Goal: Task Accomplishment & Management: Manage account settings

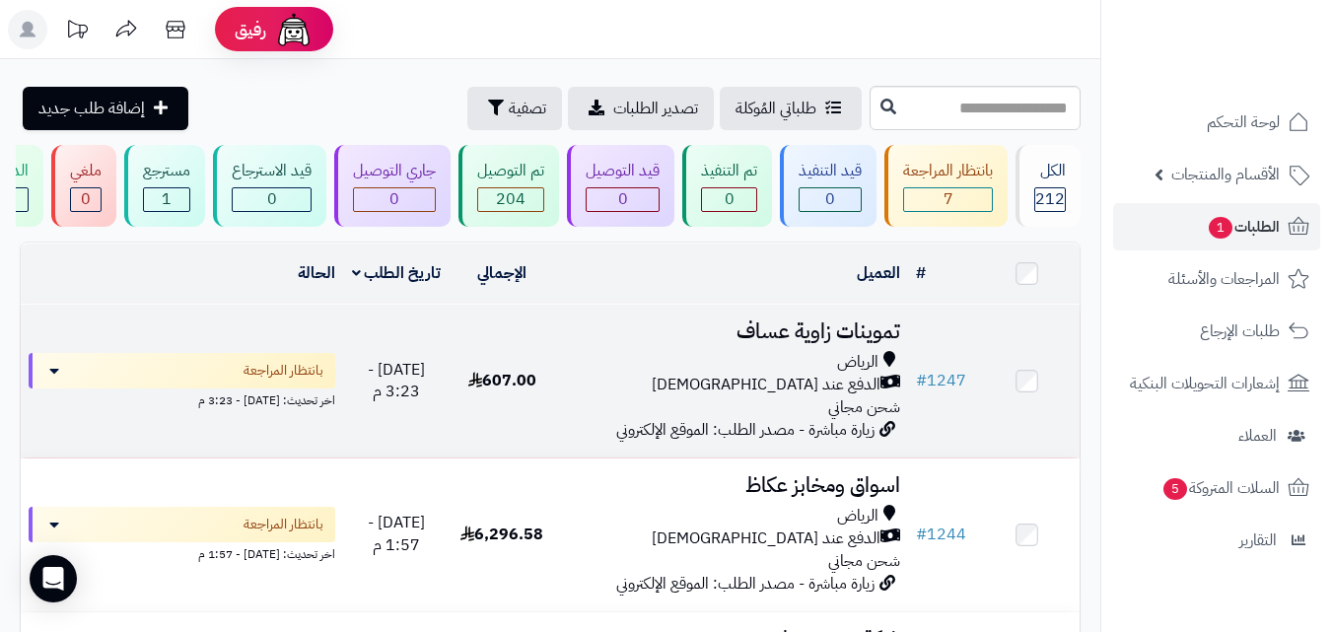
click at [442, 391] on td "اليوم - 3:23 م" at bounding box center [395, 381] width 105 height 153
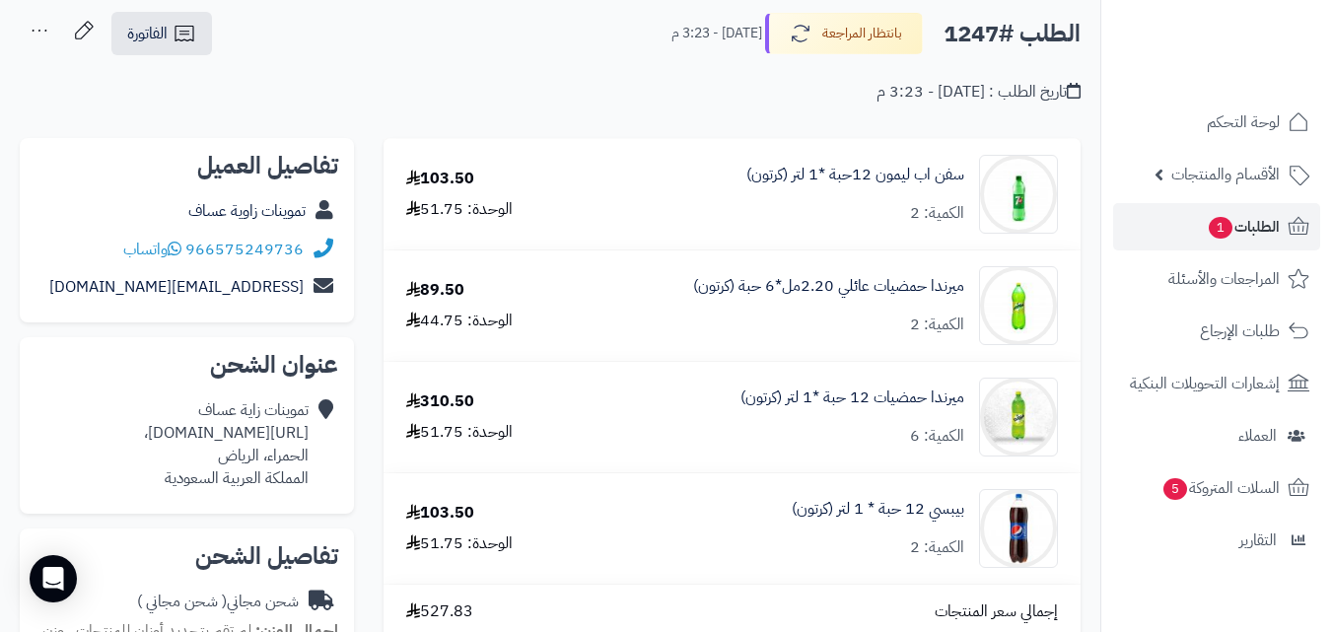
scroll to position [99, 0]
click at [149, 39] on span "الفاتورة" at bounding box center [147, 34] width 40 height 24
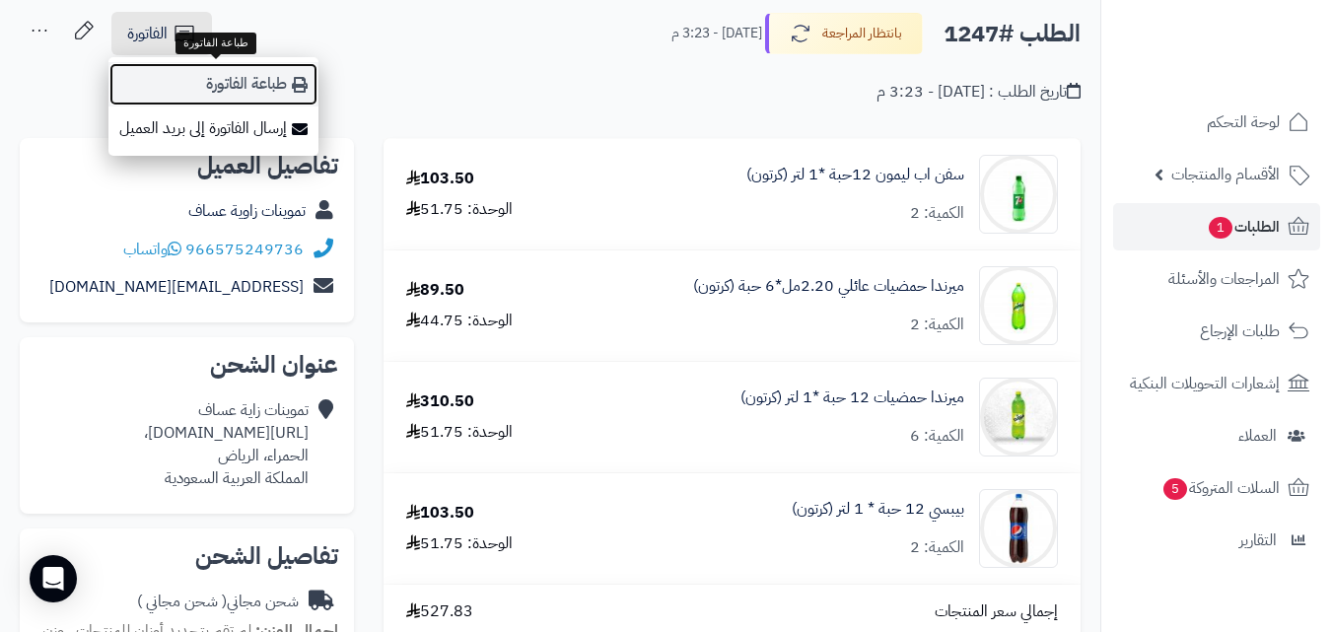
click at [163, 75] on link "طباعة الفاتورة" at bounding box center [213, 84] width 210 height 44
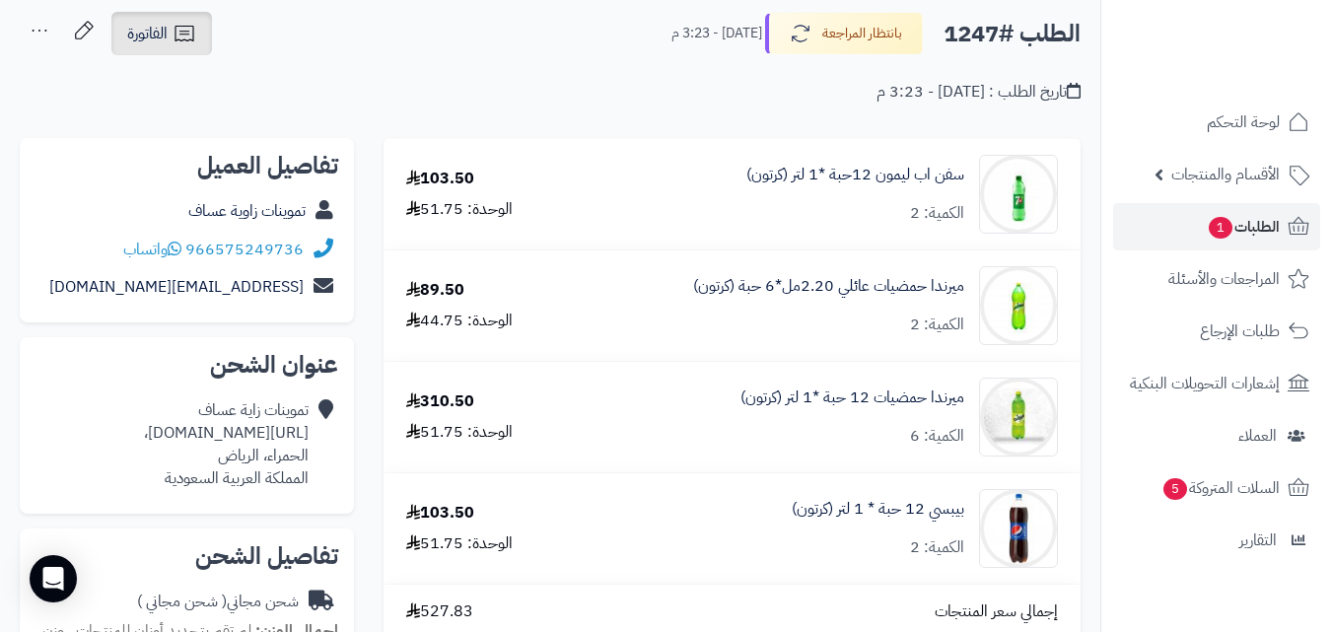
click at [167, 36] on span "الفاتورة" at bounding box center [147, 34] width 40 height 24
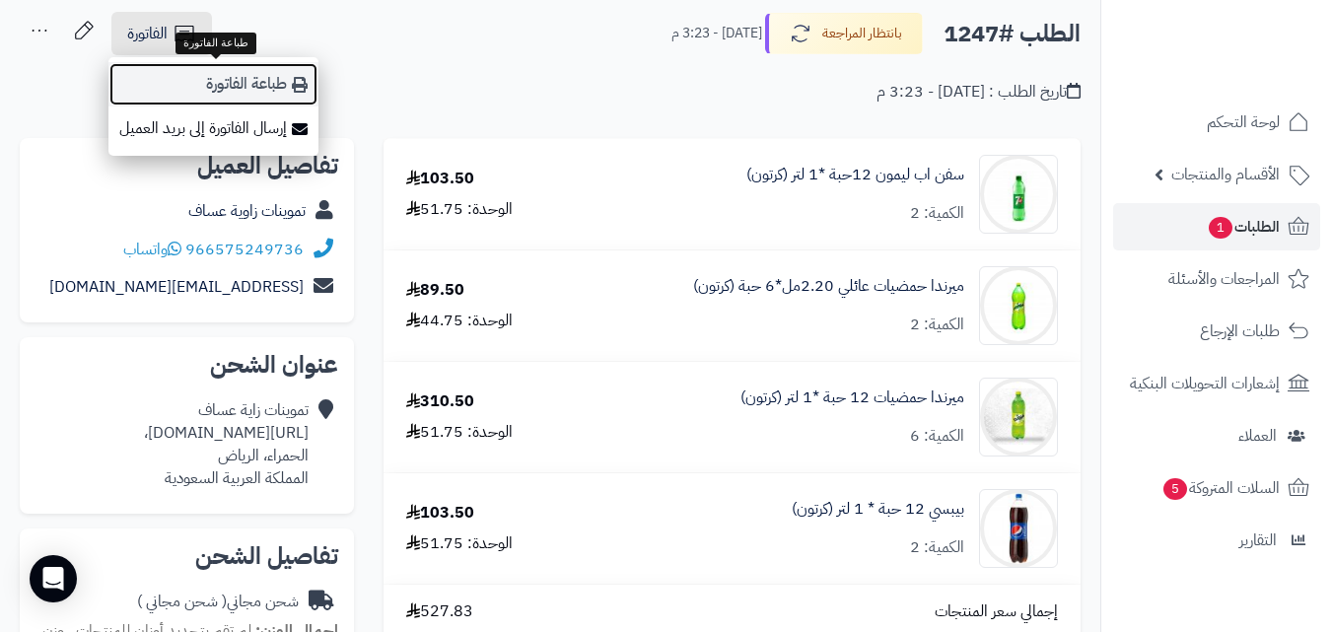
click at [258, 93] on link "طباعة الفاتورة" at bounding box center [213, 84] width 210 height 44
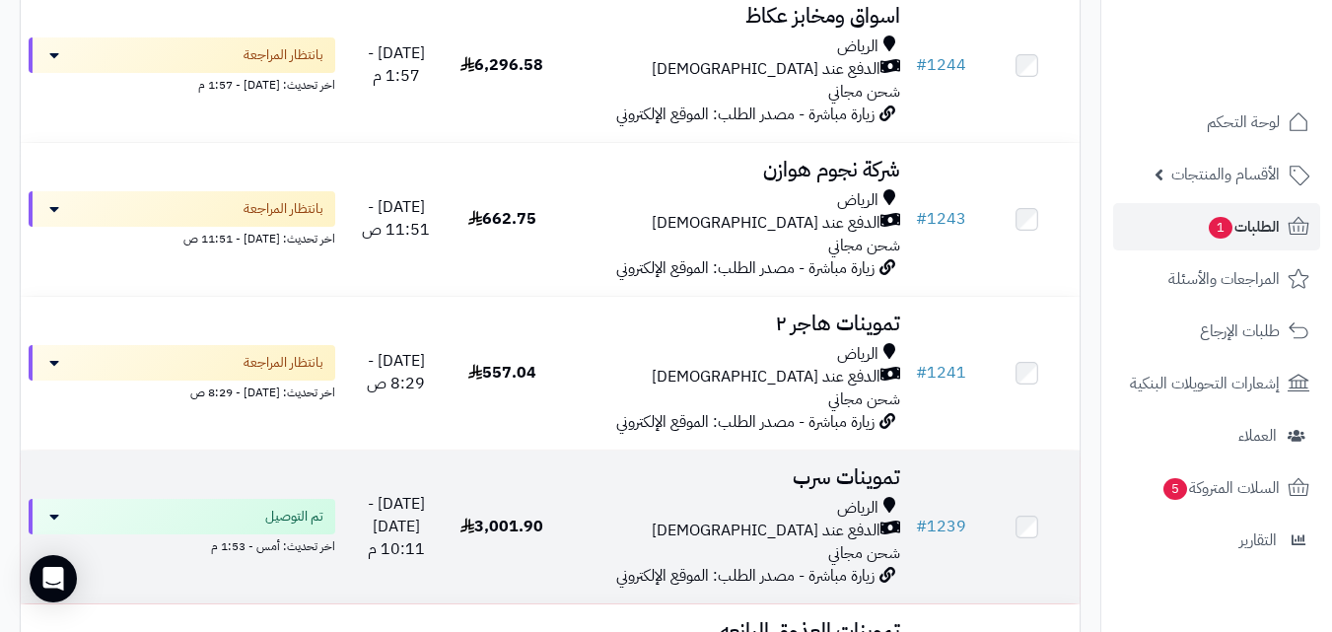
scroll to position [355, 0]
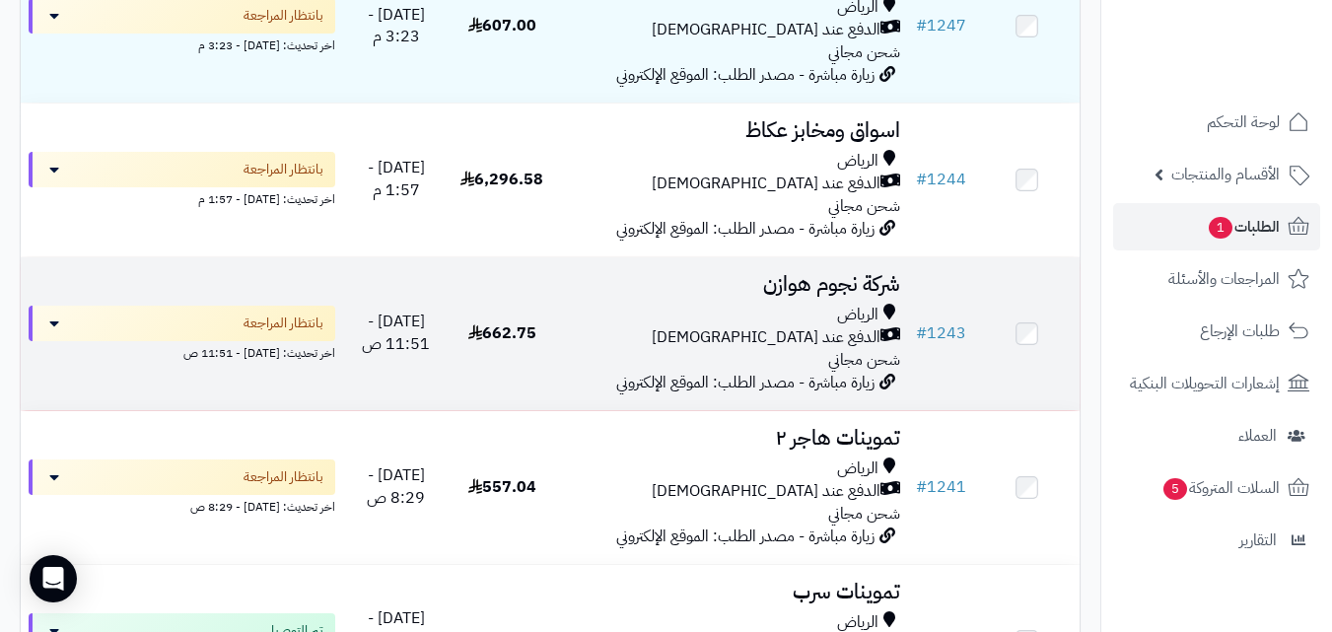
click at [658, 372] on div "الرياض الدفع عند الاستلام شحن مجاني" at bounding box center [731, 338] width 337 height 68
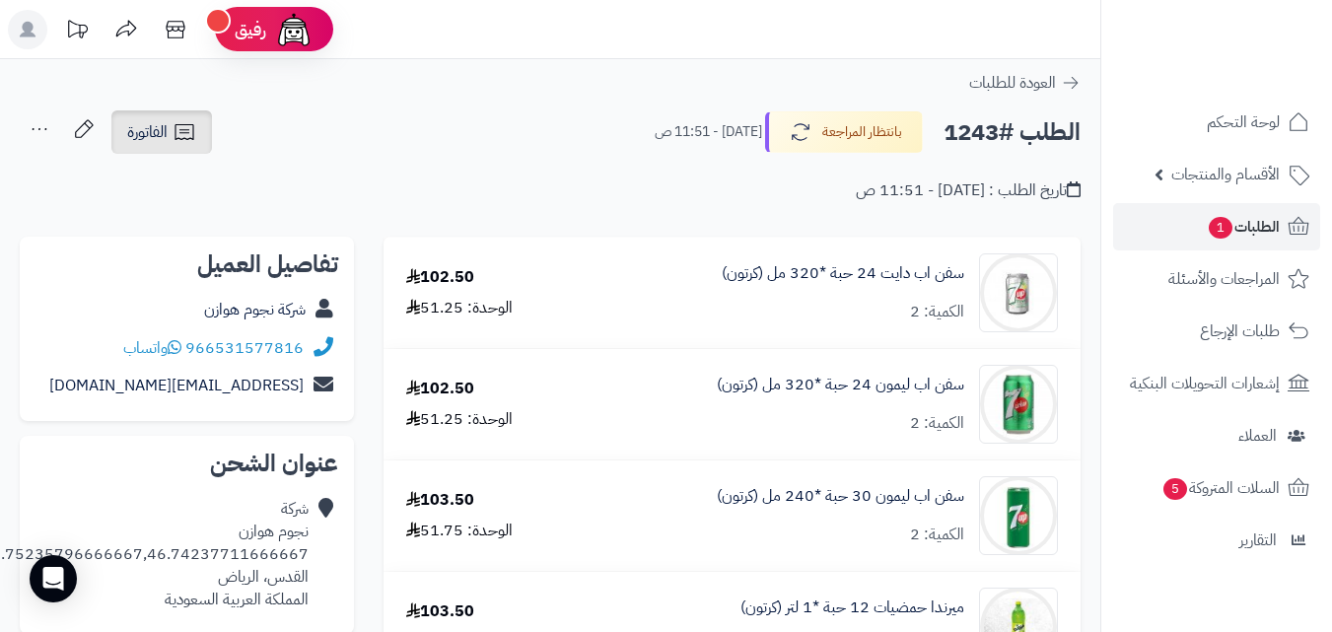
click at [140, 135] on span "الفاتورة" at bounding box center [147, 132] width 40 height 24
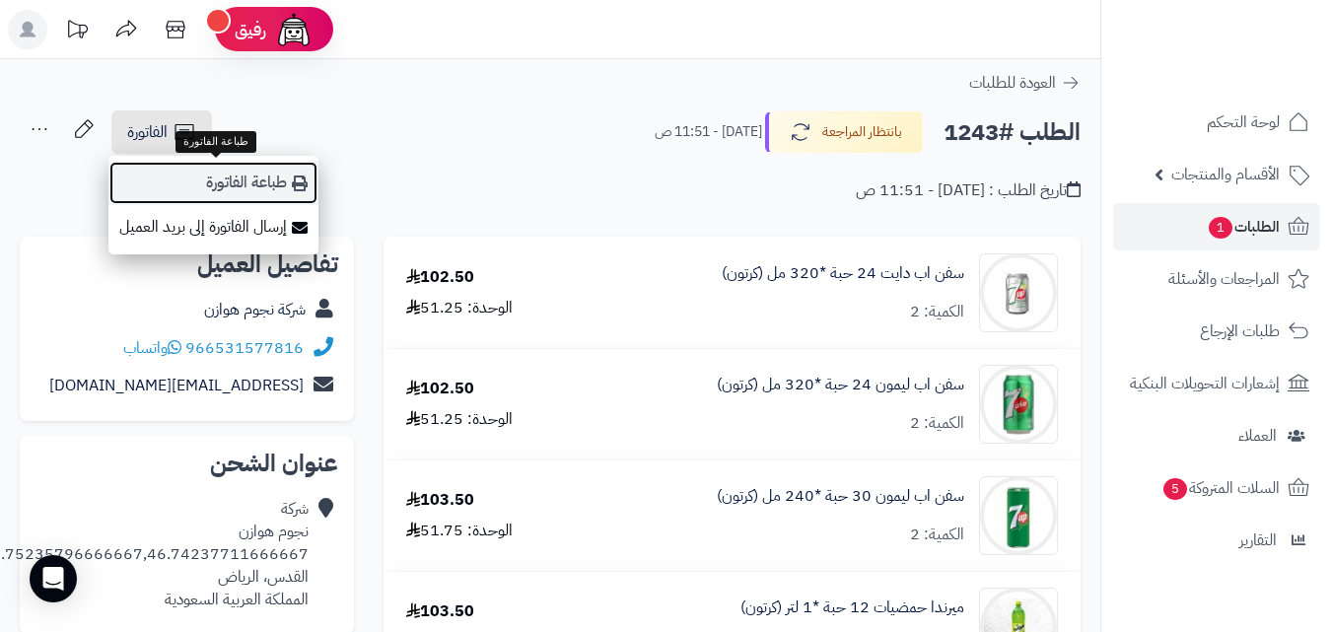
click at [179, 189] on link "طباعة الفاتورة" at bounding box center [213, 183] width 210 height 44
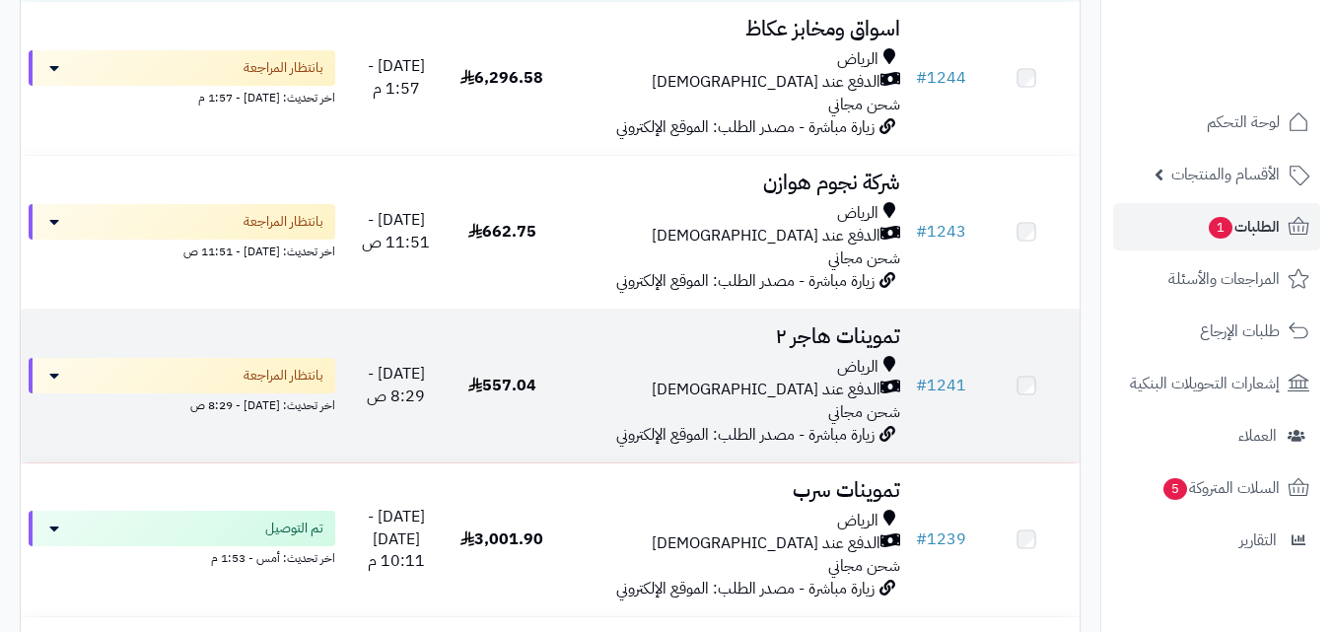
scroll to position [453, 0]
click at [705, 379] on div "الرياض" at bounding box center [731, 367] width 337 height 23
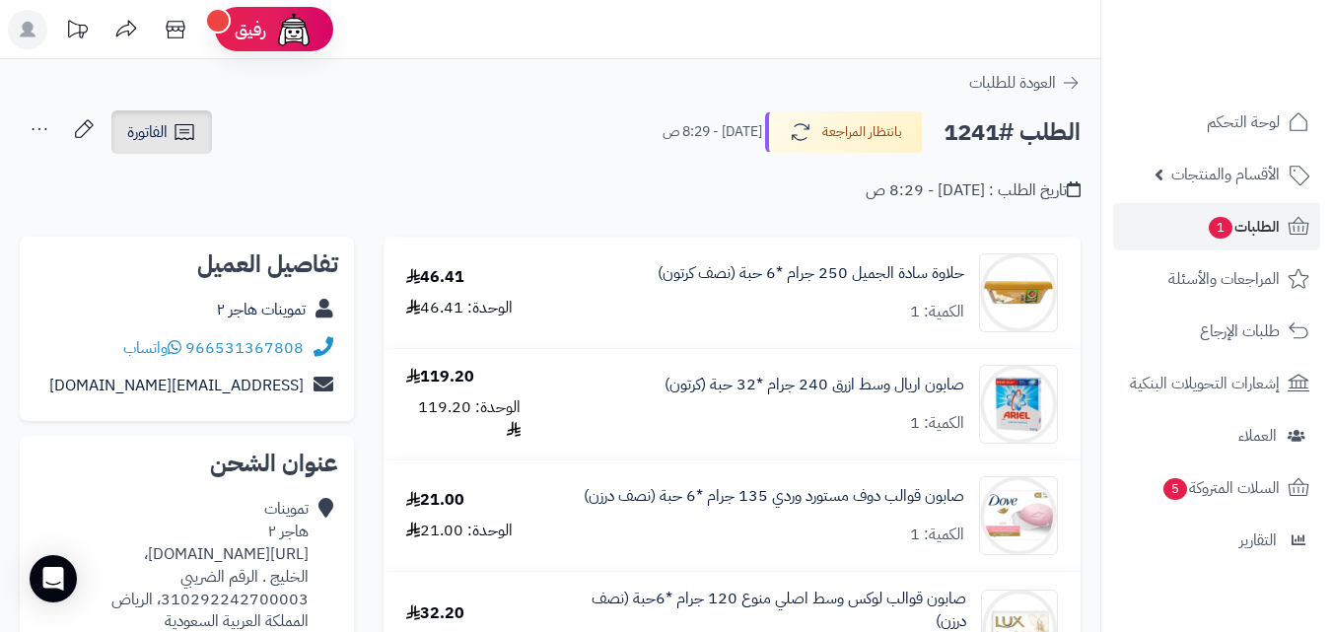
click at [193, 133] on icon at bounding box center [183, 132] width 19 height 16
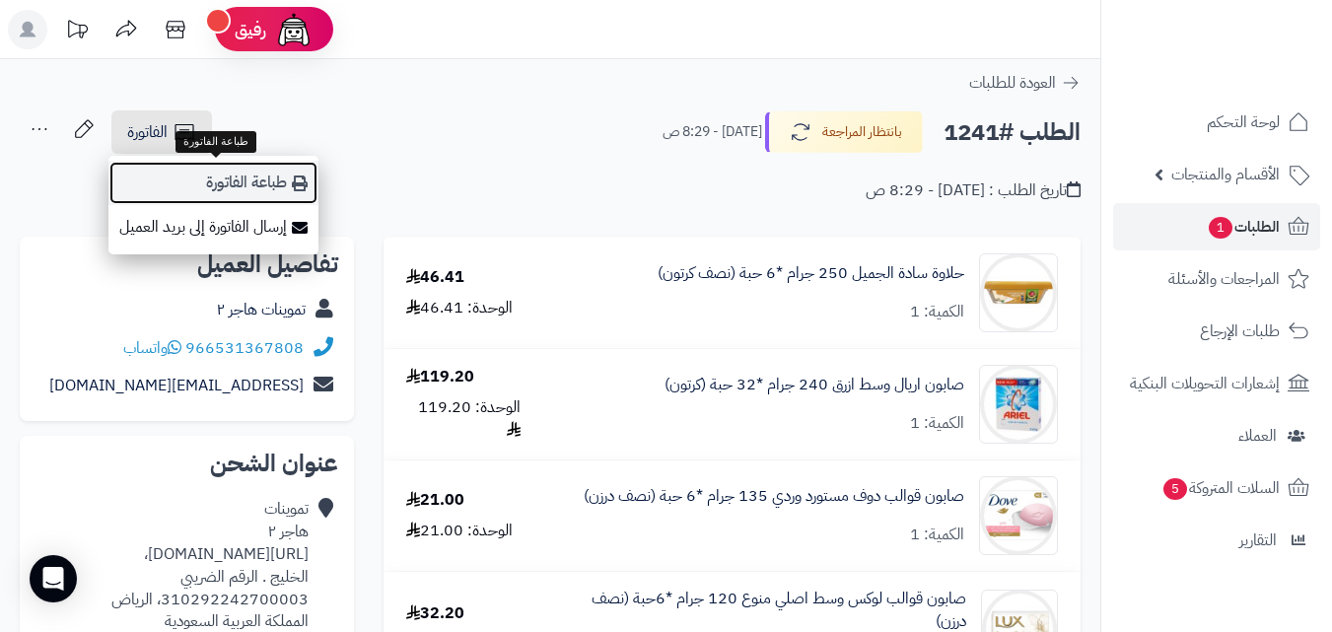
click at [293, 192] on link "طباعة الفاتورة" at bounding box center [213, 183] width 210 height 44
